Goal: Information Seeking & Learning: Learn about a topic

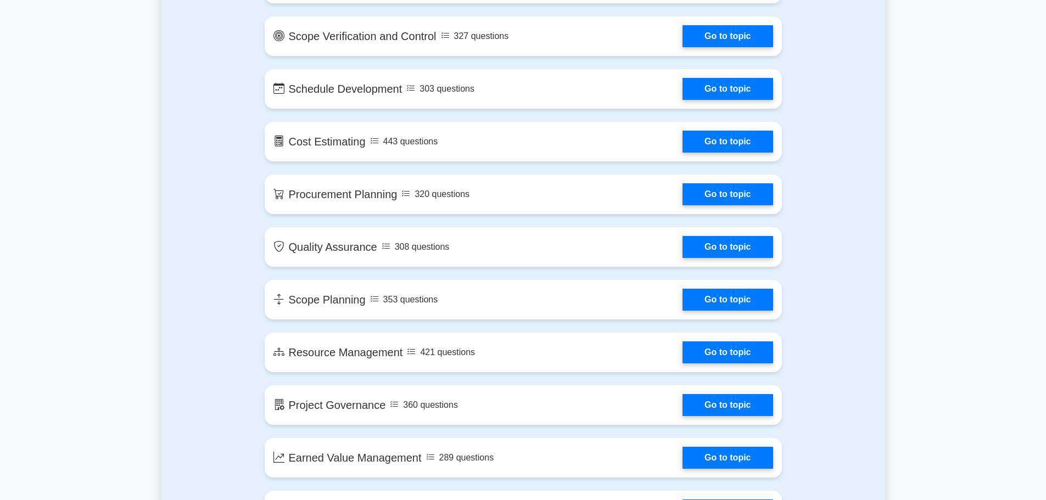
scroll to position [1263, 0]
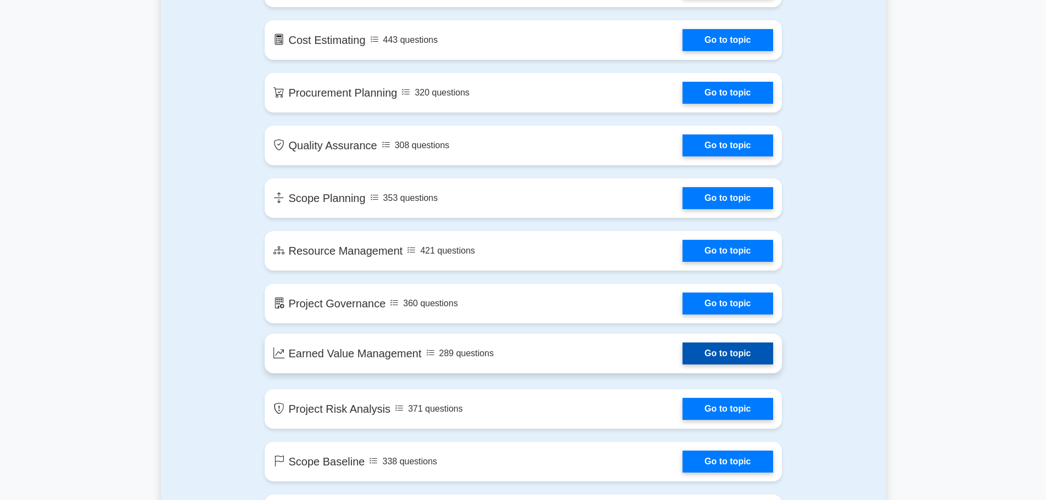
click at [713, 348] on link "Go to topic" at bounding box center [728, 354] width 90 height 22
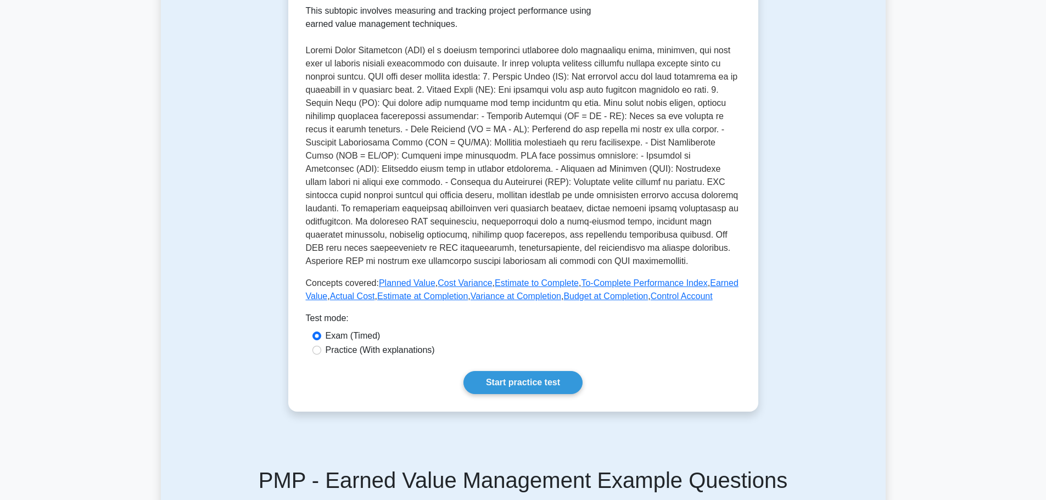
scroll to position [275, 0]
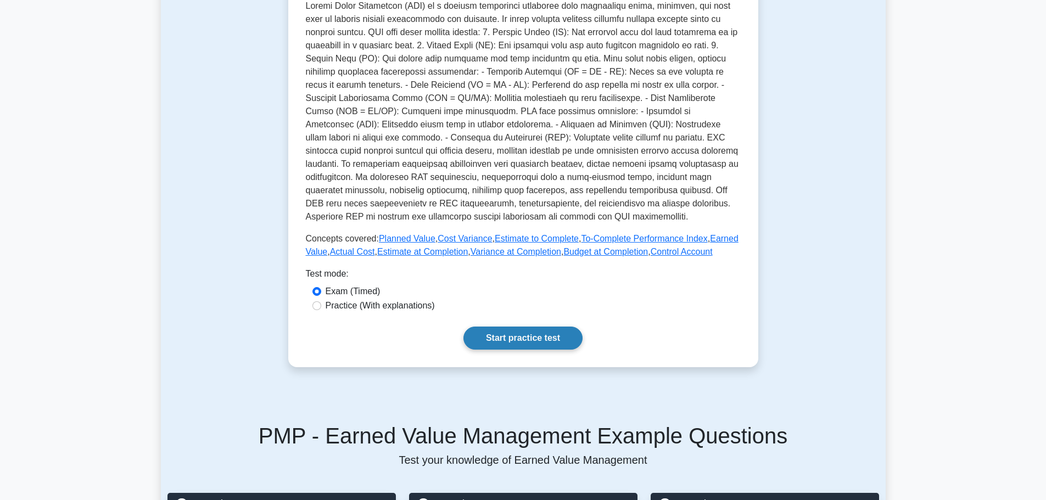
click at [530, 329] on link "Start practice test" at bounding box center [522, 338] width 119 height 23
click at [318, 311] on div "Practice (With explanations)" at bounding box center [523, 305] width 422 height 13
click at [319, 308] on input "Practice (With explanations)" at bounding box center [316, 305] width 9 height 9
radio input "true"
click at [495, 332] on link "Start practice test" at bounding box center [522, 338] width 119 height 23
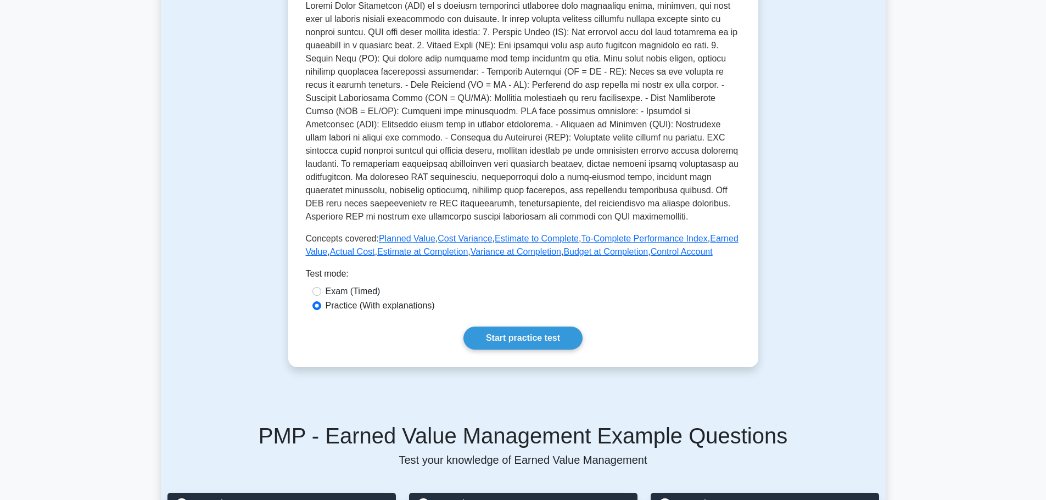
click at [354, 285] on label "Exam (Timed)" at bounding box center [353, 291] width 55 height 13
click at [321, 287] on input "Exam (Timed)" at bounding box center [316, 291] width 9 height 9
radio input "true"
click at [510, 327] on link "Start practice test" at bounding box center [522, 338] width 119 height 23
click at [371, 299] on label "Practice (With explanations)" at bounding box center [380, 305] width 109 height 13
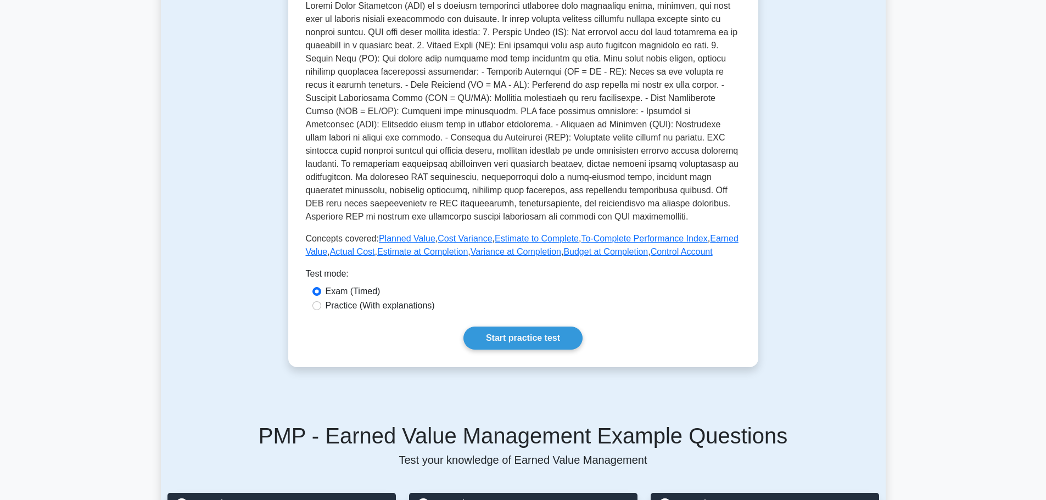
click at [321, 301] on input "Practice (With explanations)" at bounding box center [316, 305] width 9 height 9
radio input "true"
click at [493, 327] on link "Start practice test" at bounding box center [522, 338] width 119 height 23
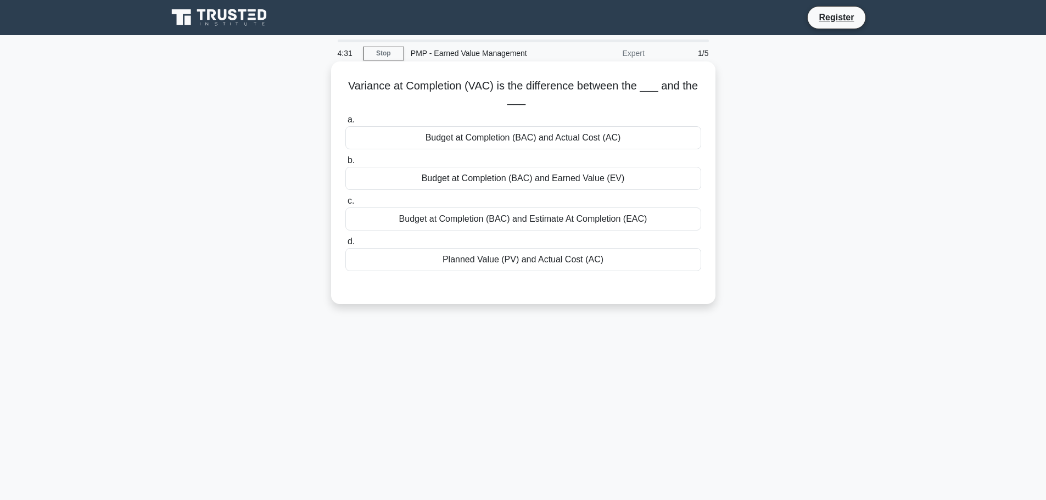
click at [419, 213] on div "Budget at Completion (BAC) and Estimate At Completion (EAC)" at bounding box center [523, 219] width 356 height 23
click at [345, 205] on input "c. Budget at Completion (BAC) and Estimate At Completion (EAC)" at bounding box center [345, 201] width 0 height 7
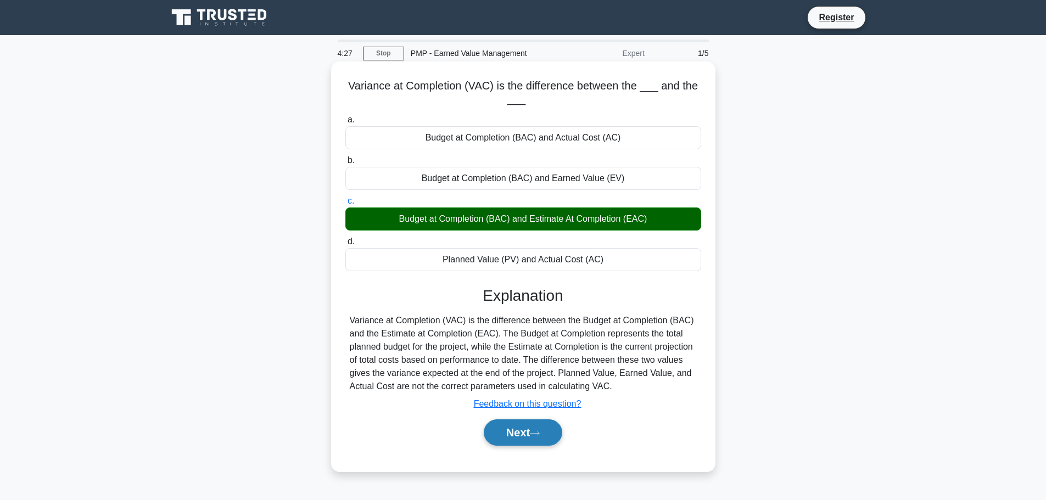
click at [524, 430] on button "Next" at bounding box center [523, 433] width 79 height 26
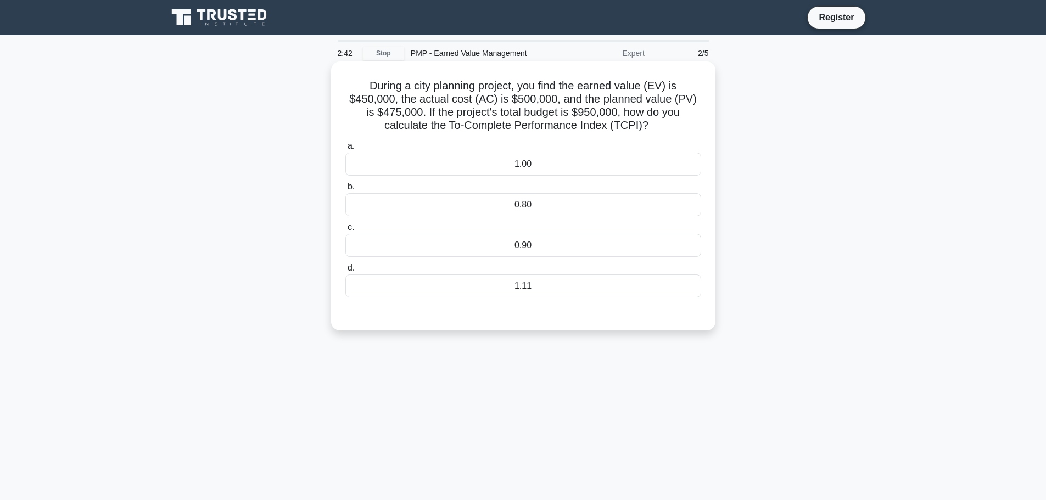
click at [510, 290] on div "1.11" at bounding box center [523, 286] width 356 height 23
click at [345, 272] on input "d. 1.11" at bounding box center [345, 268] width 0 height 7
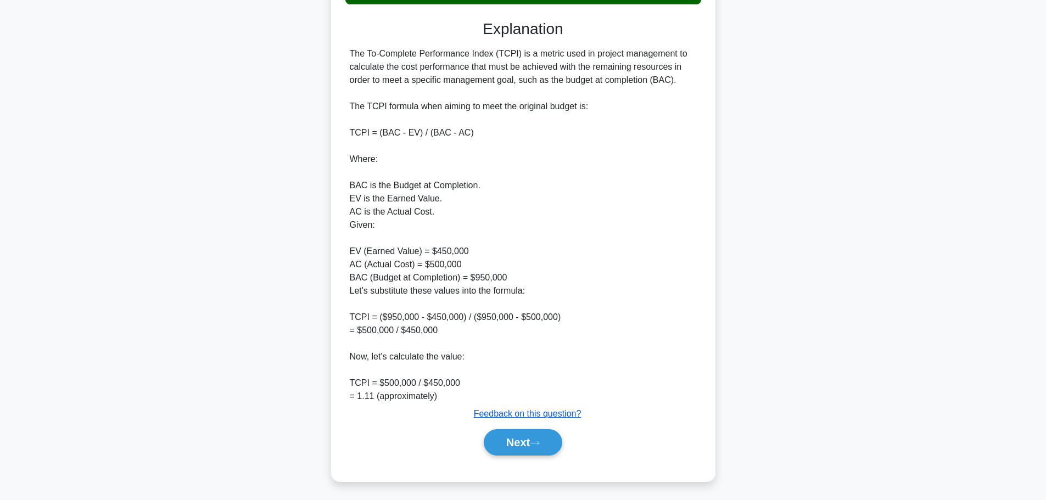
scroll to position [296, 0]
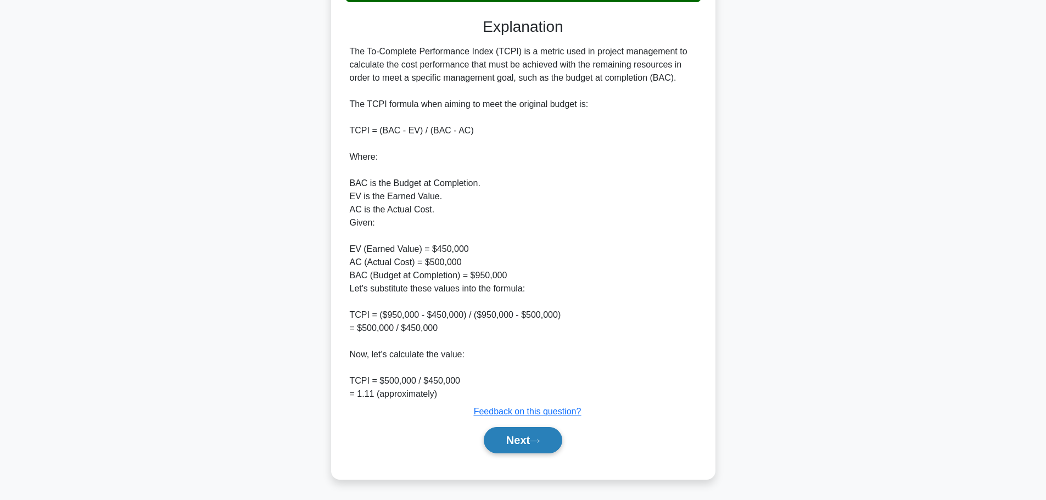
click at [528, 438] on button "Next" at bounding box center [523, 440] width 79 height 26
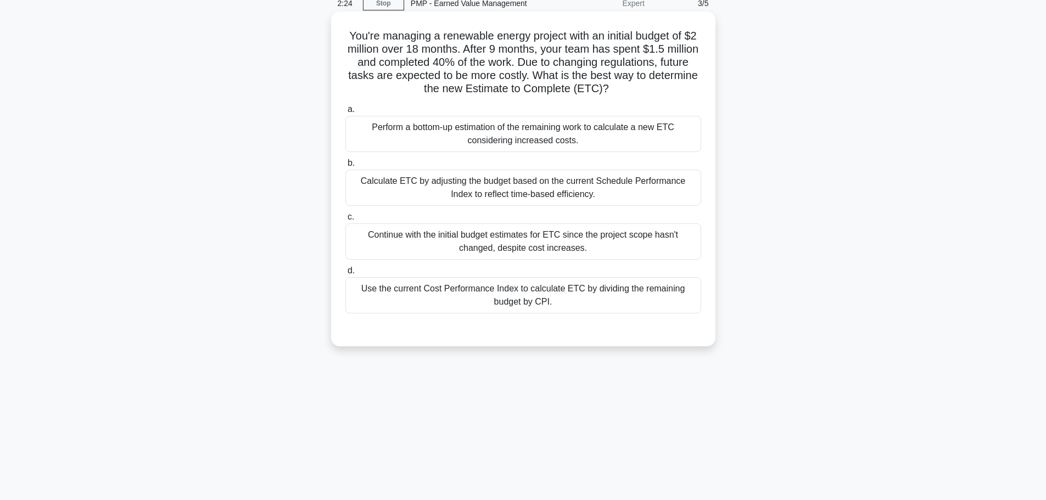
scroll to position [0, 0]
